Goal: Information Seeking & Learning: Check status

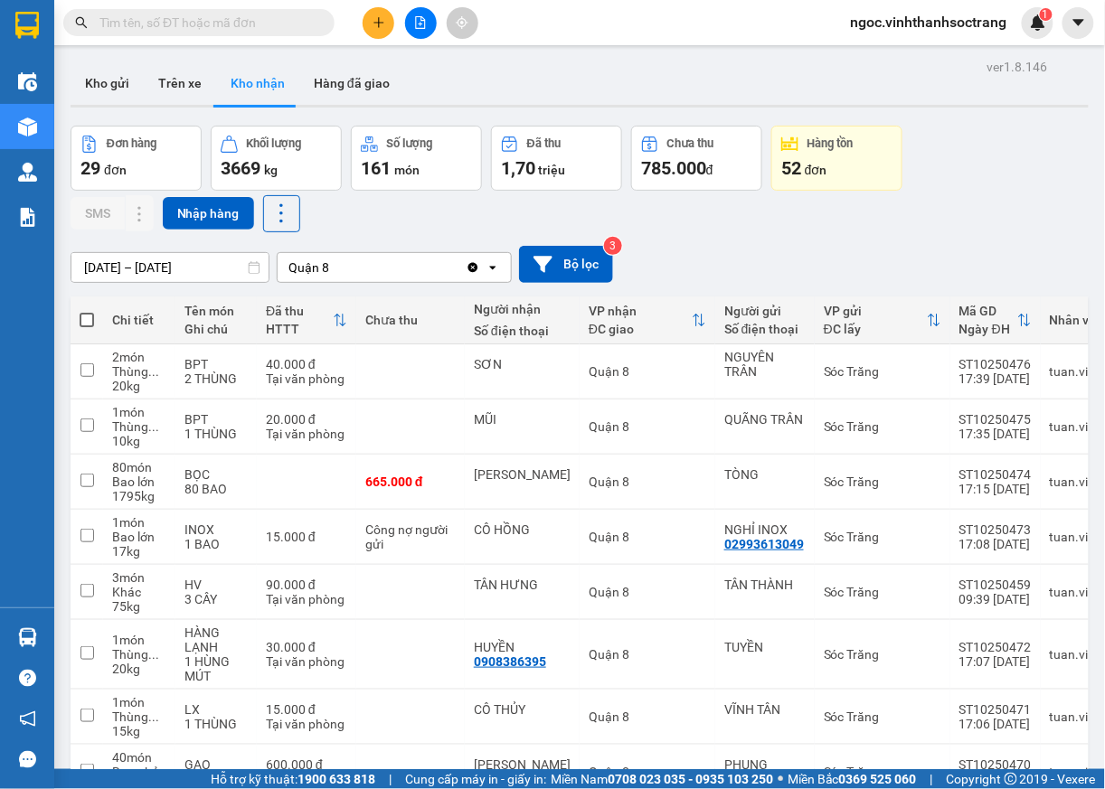
click at [230, 13] on input "text" at bounding box center [205, 23] width 213 height 20
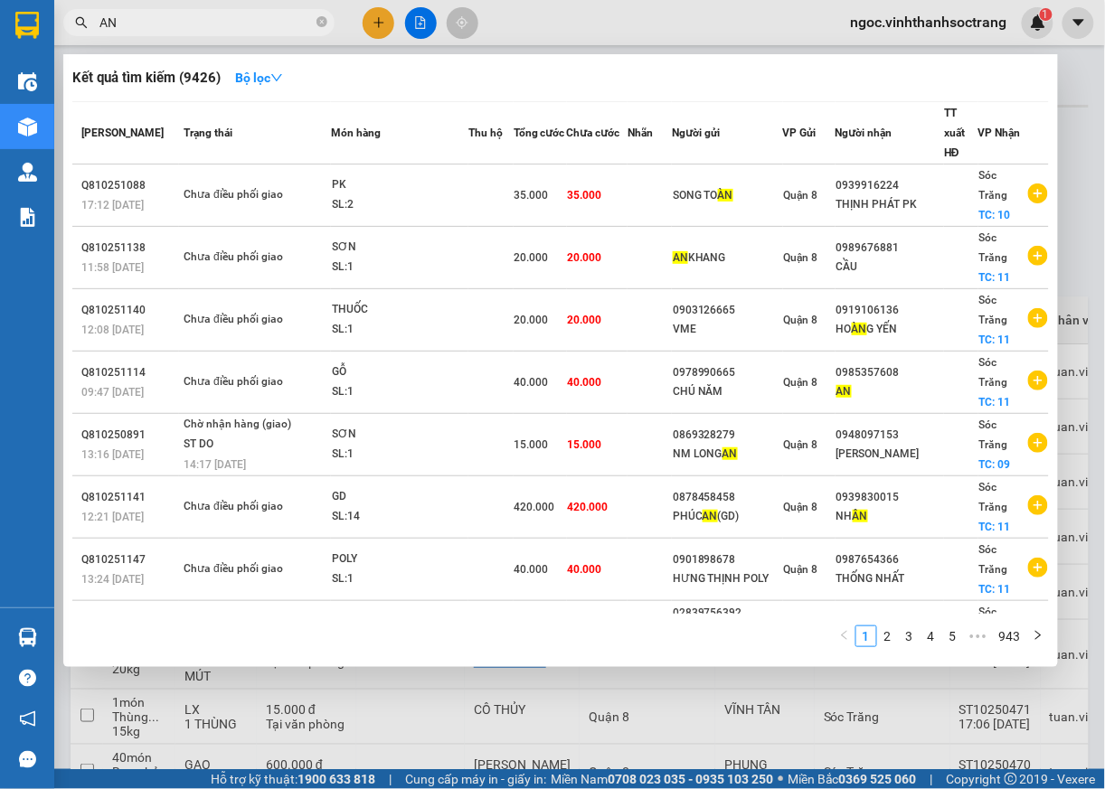
type input "AN"
click at [322, 25] on icon "close-circle" at bounding box center [321, 21] width 11 height 11
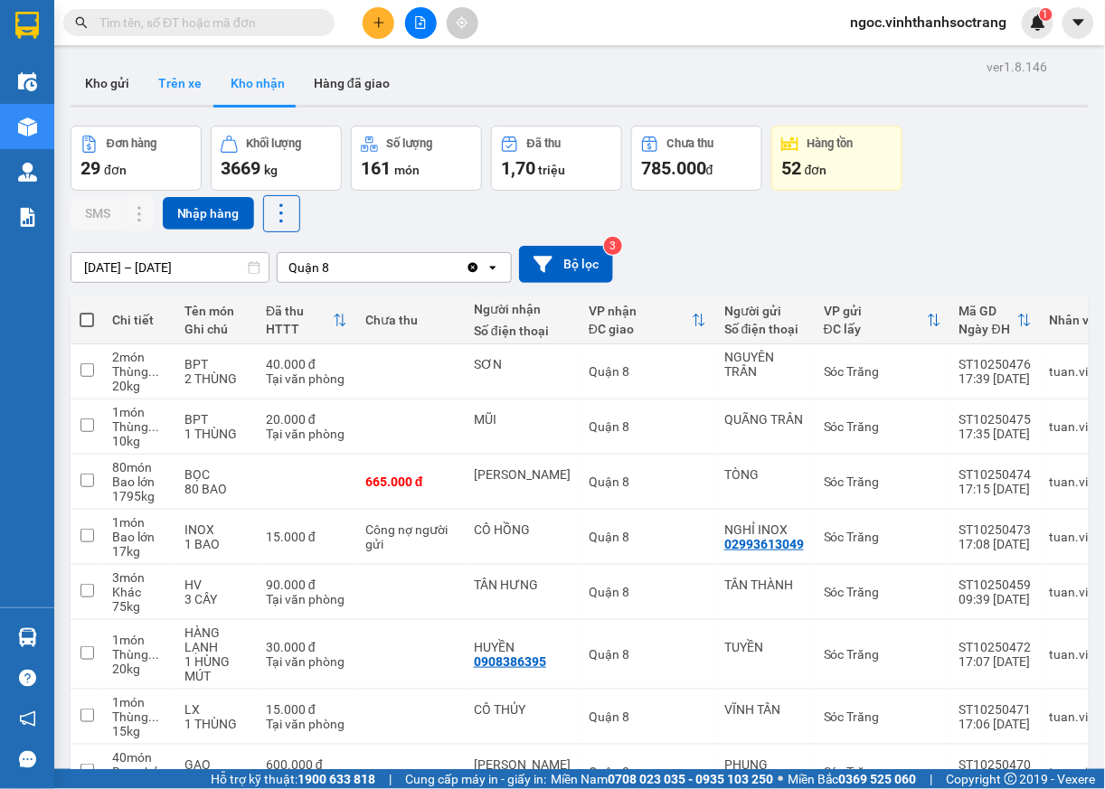
drag, startPoint x: 219, startPoint y: 87, endPoint x: 208, endPoint y: 85, distance: 11.0
click at [218, 87] on button "Kho nhận" at bounding box center [257, 82] width 83 height 43
click at [193, 81] on button "Trên xe" at bounding box center [180, 82] width 72 height 43
type input "30/08/2025 – 13/10/2025"
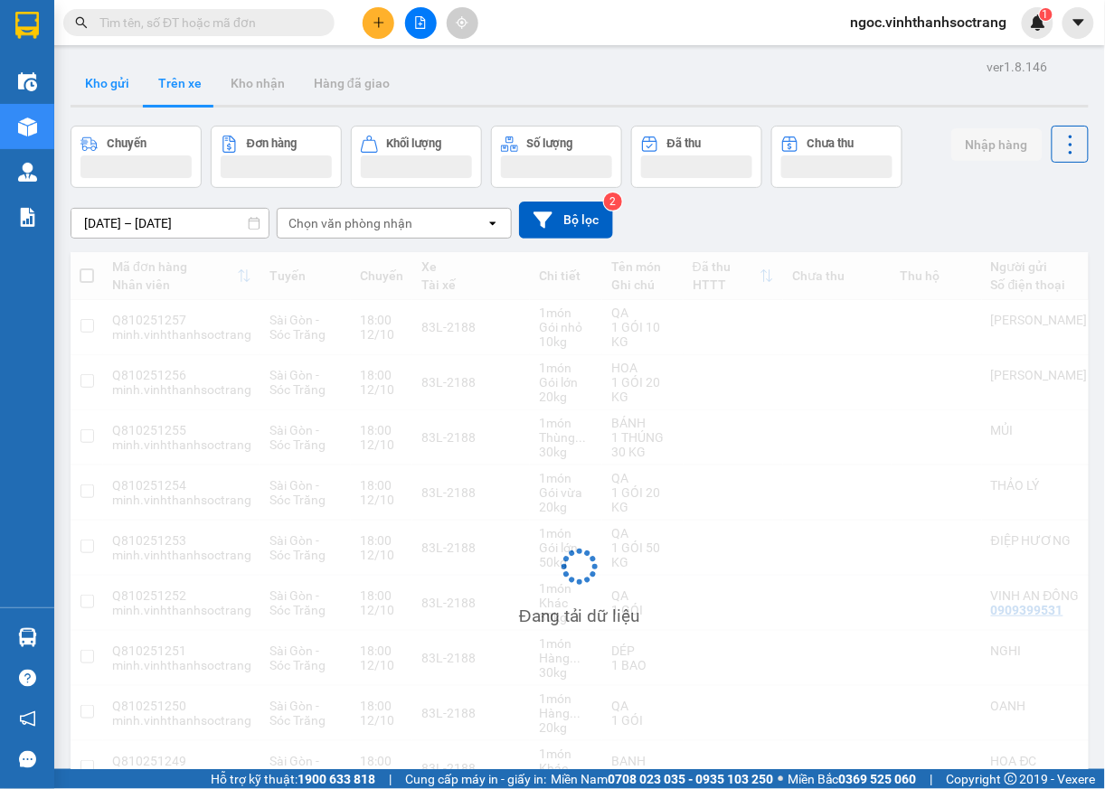
click at [102, 89] on button "Kho gửi" at bounding box center [107, 82] width 73 height 43
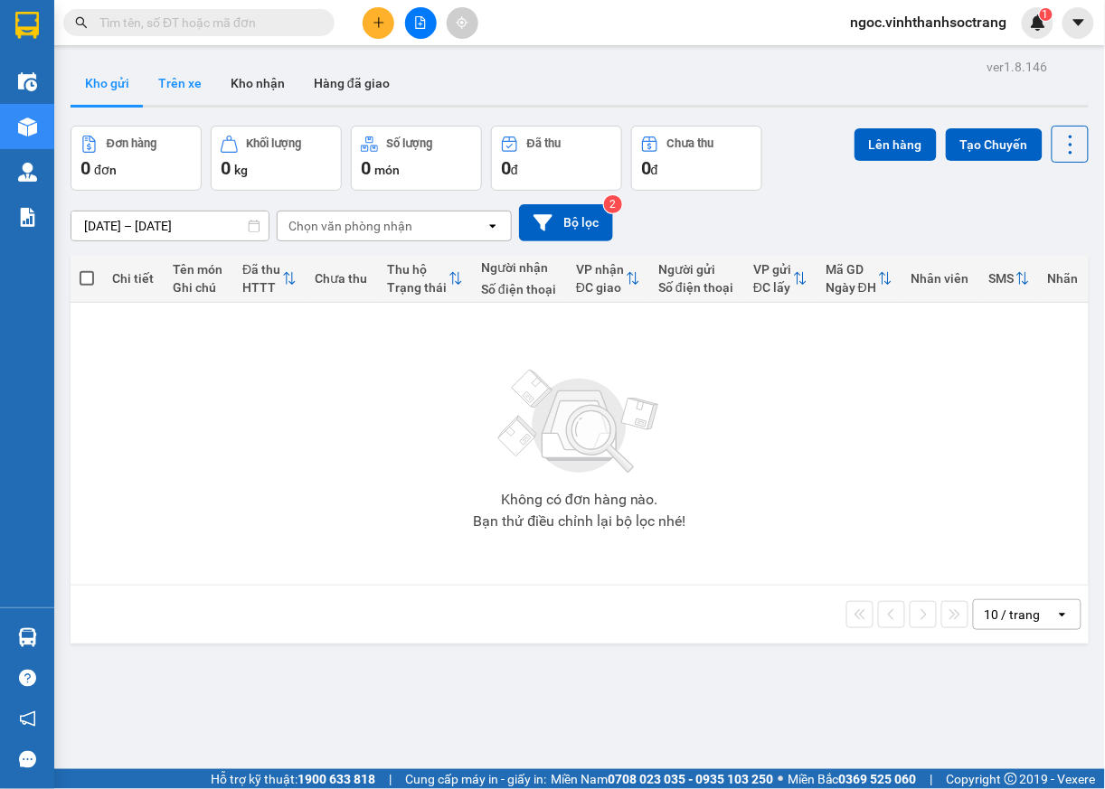
click at [157, 83] on button "Trên xe" at bounding box center [180, 82] width 72 height 43
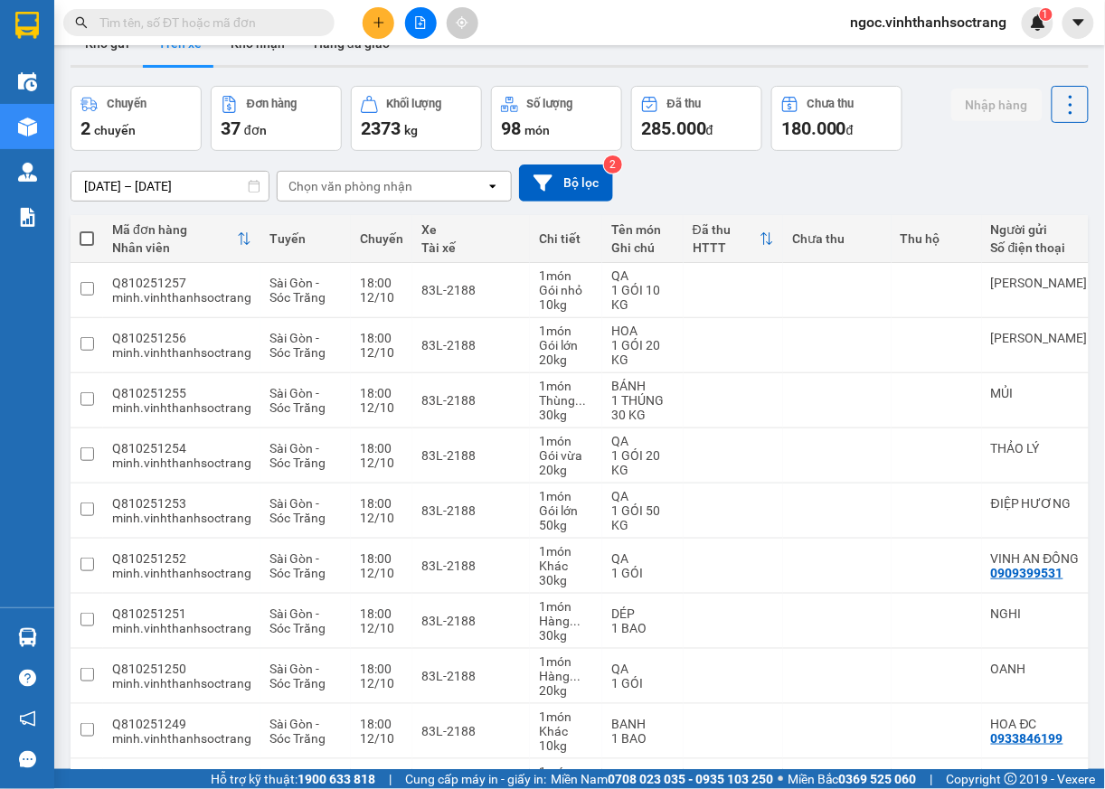
scroll to position [171, 0]
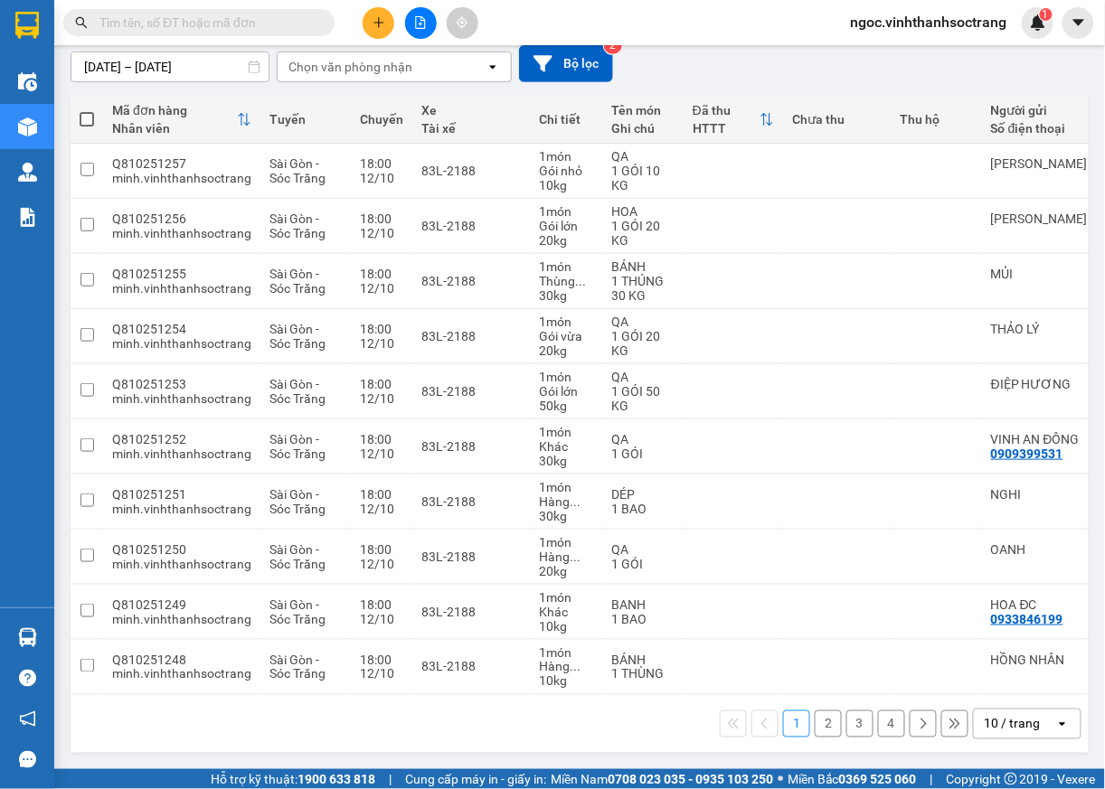
click at [1055, 724] on icon "open" at bounding box center [1062, 724] width 14 height 14
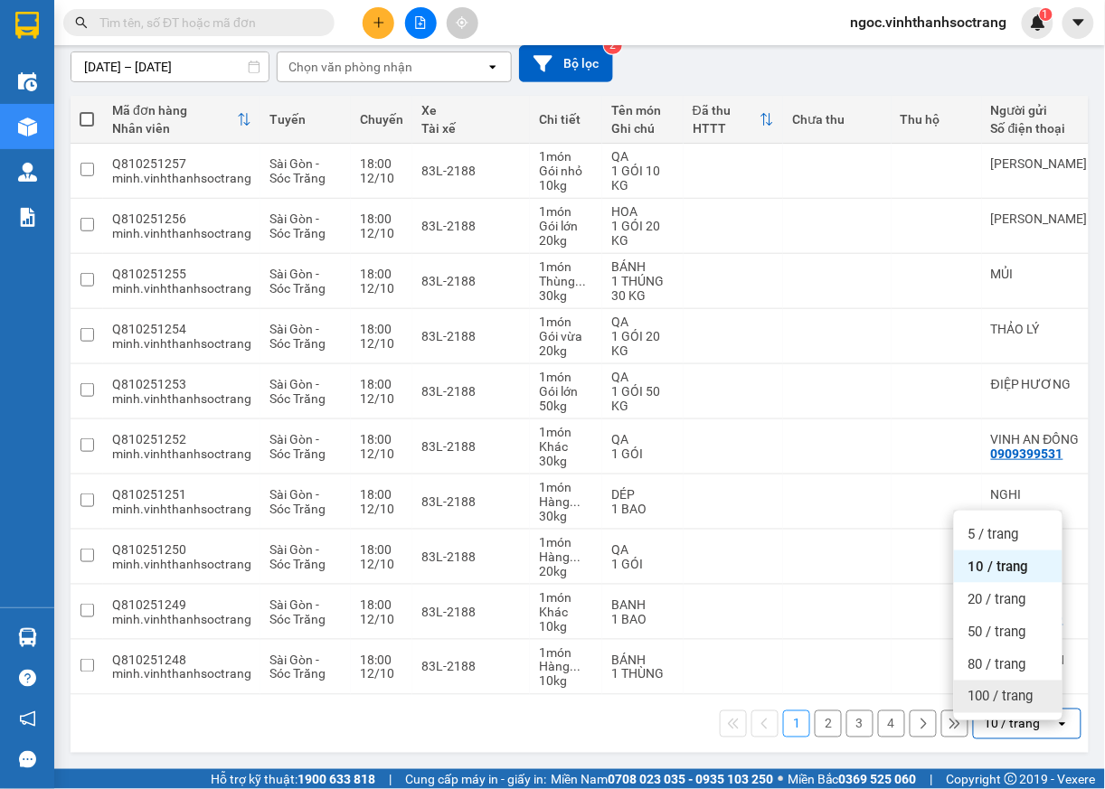
click at [1018, 688] on span "100 / trang" at bounding box center [1000, 697] width 65 height 18
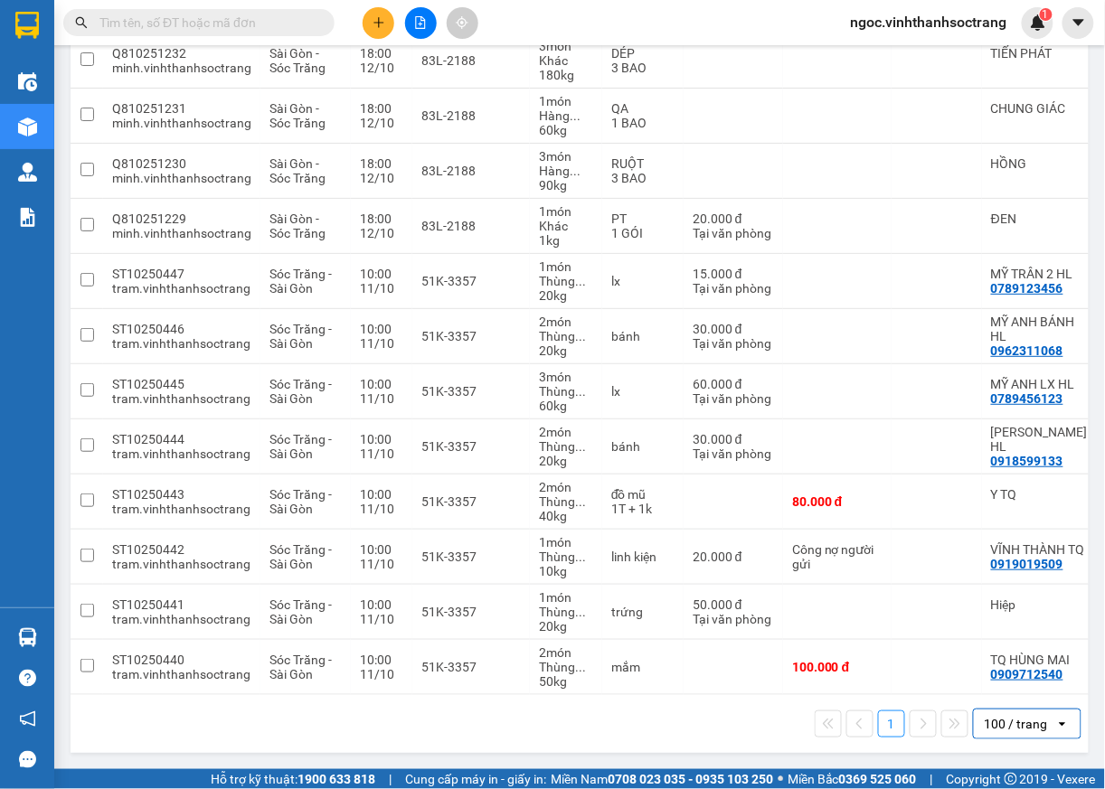
scroll to position [0, 0]
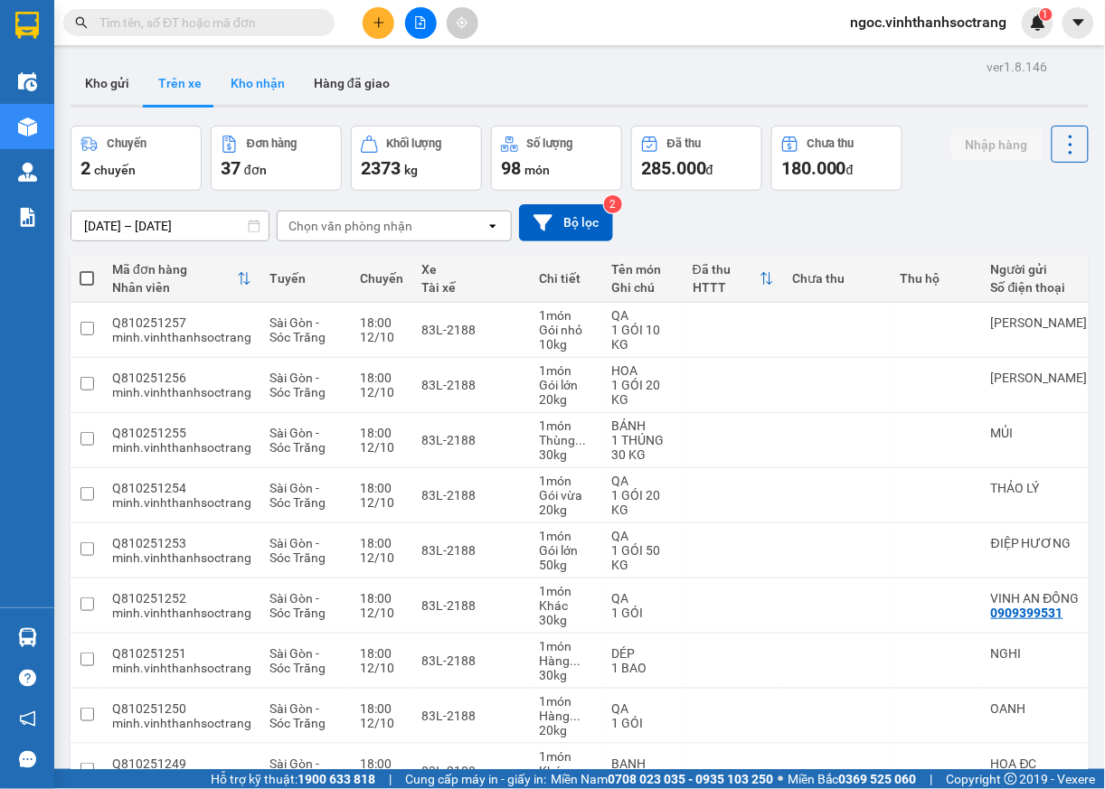
click at [258, 78] on button "Kho nhận" at bounding box center [257, 82] width 83 height 43
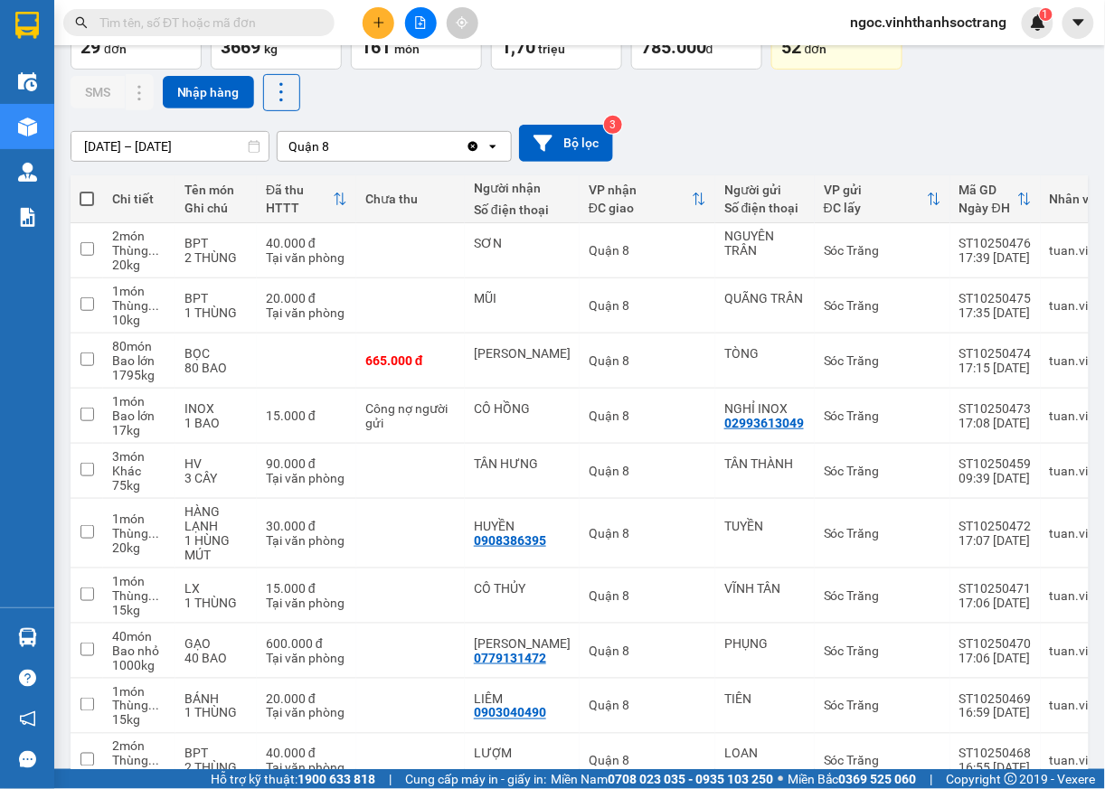
scroll to position [226, 0]
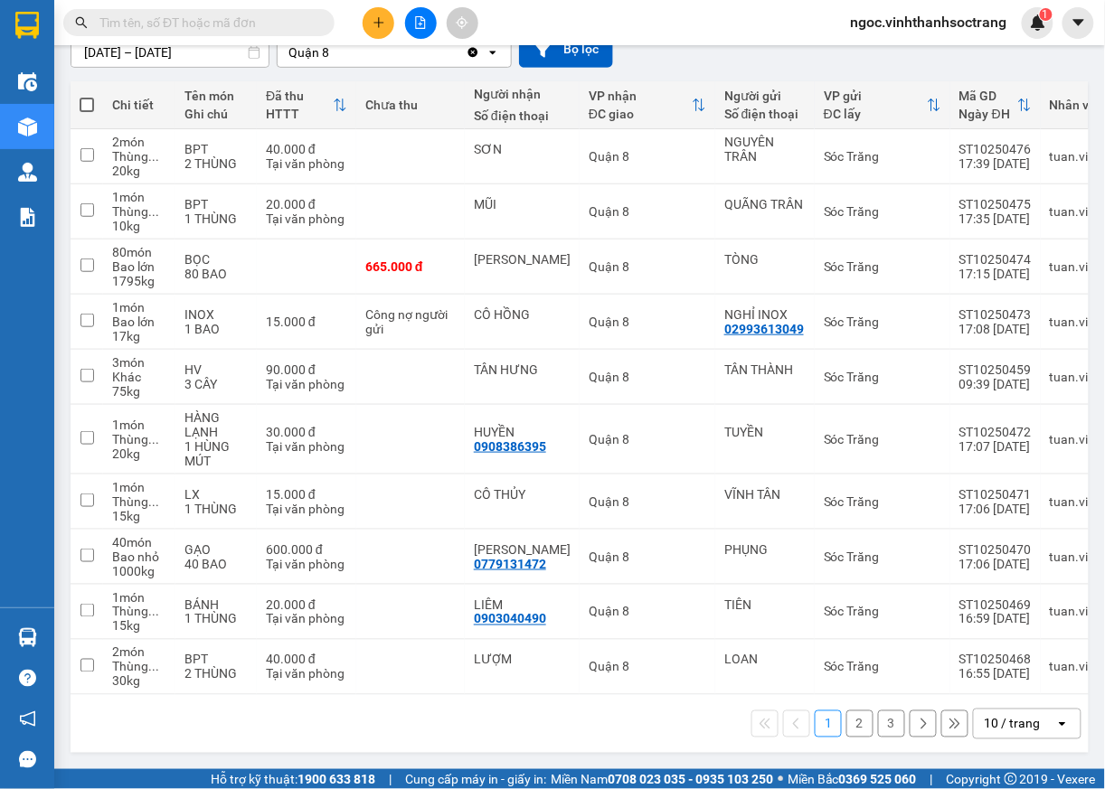
click at [1055, 734] on div "open" at bounding box center [1067, 724] width 25 height 29
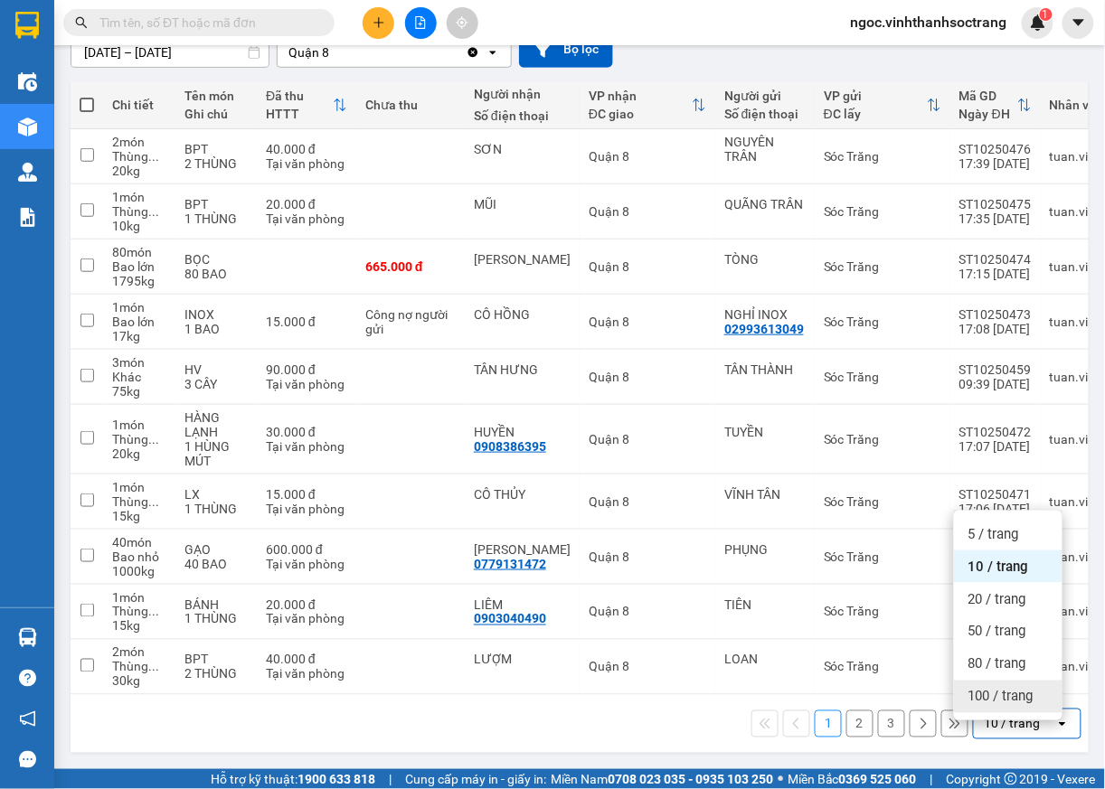
click at [1028, 688] on span "100 / trang" at bounding box center [1000, 697] width 65 height 18
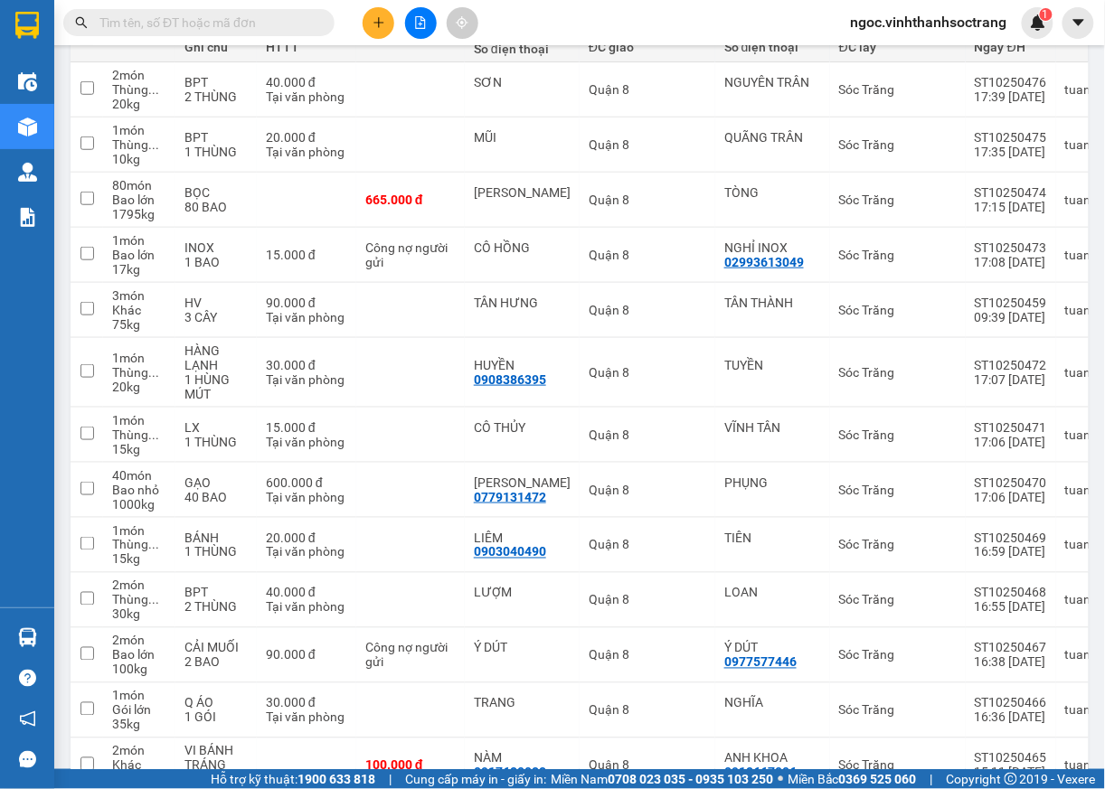
scroll to position [0, 0]
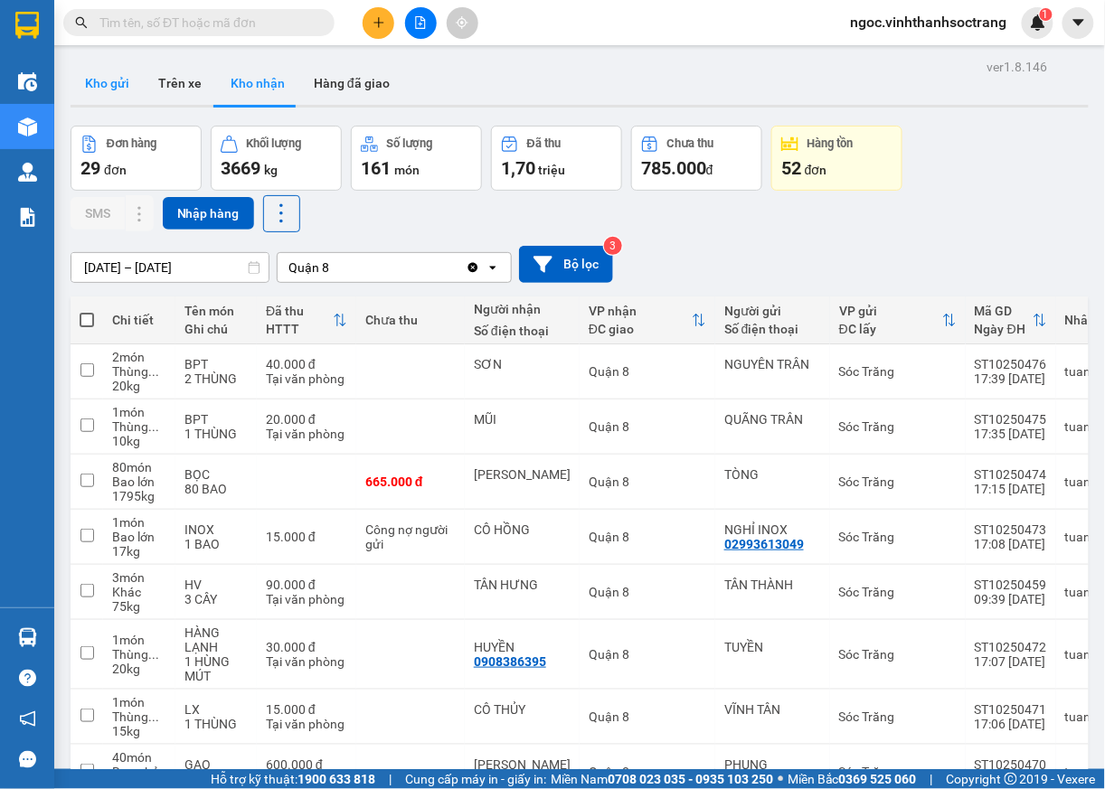
drag, startPoint x: 181, startPoint y: 84, endPoint x: 127, endPoint y: 84, distance: 53.3
click at [178, 85] on button "Trên xe" at bounding box center [180, 82] width 72 height 43
type input "30/08/2025 – 13/10/2025"
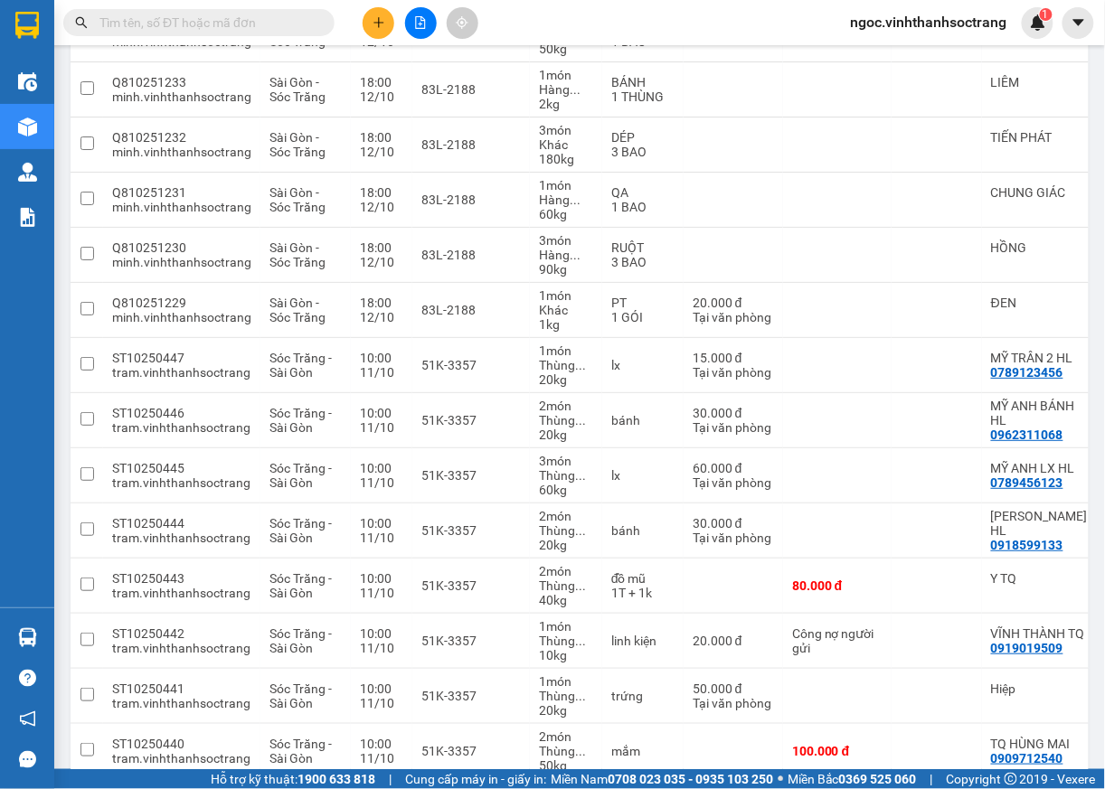
scroll to position [1668, 0]
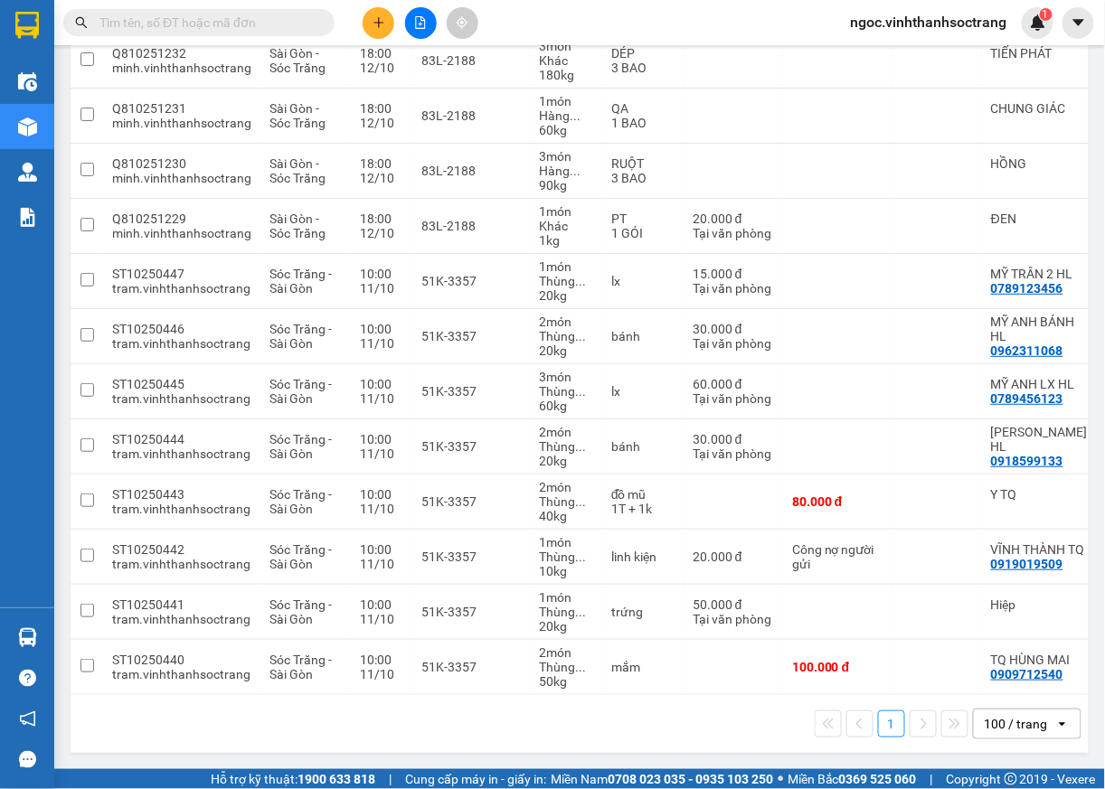
drag, startPoint x: 718, startPoint y: 695, endPoint x: 700, endPoint y: 696, distance: 18.1
click at [785, 695] on div "1 100 / trang open" at bounding box center [580, 724] width 1018 height 58
